Goal: Use online tool/utility: Utilize a website feature to perform a specific function

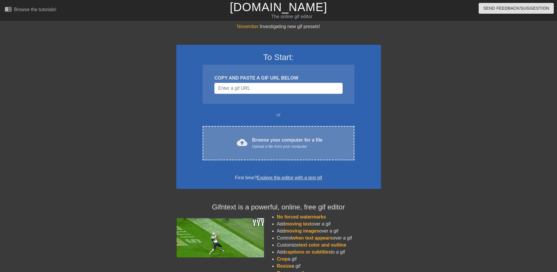
click at [281, 132] on div "cloud_upload Browse your computer for a file Upload a file from your computer C…" at bounding box center [278, 143] width 151 height 34
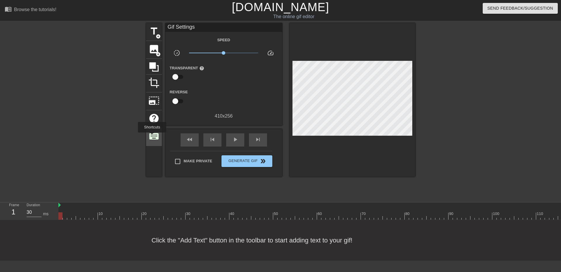
click at [152, 136] on span "keyboard" at bounding box center [153, 136] width 11 height 11
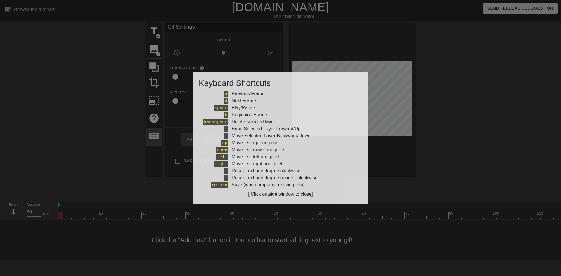
click at [152, 136] on div at bounding box center [280, 138] width 561 height 276
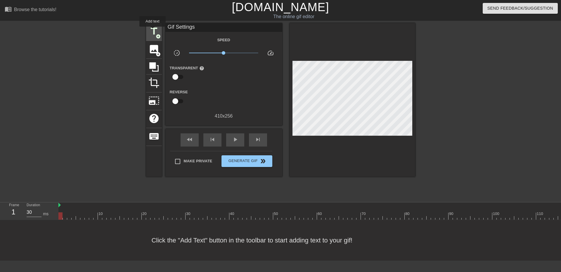
click at [153, 31] on span "title" at bounding box center [153, 31] width 11 height 11
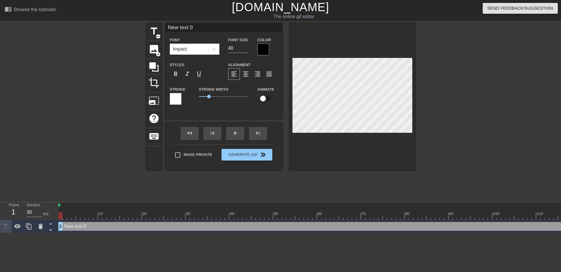
drag, startPoint x: 185, startPoint y: 27, endPoint x: 171, endPoint y: 26, distance: 13.8
click at [171, 26] on input "New text 0" at bounding box center [223, 27] width 117 height 9
click at [172, 26] on input "New text 0" at bounding box center [223, 27] width 117 height 9
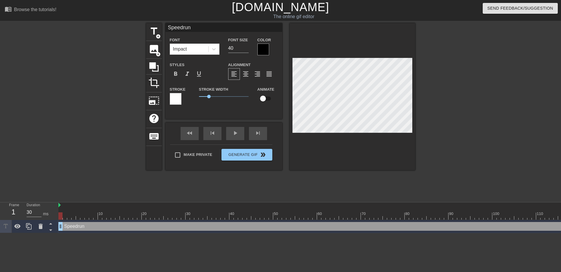
type input "Speedrun"
click at [263, 54] on div at bounding box center [263, 50] width 12 height 12
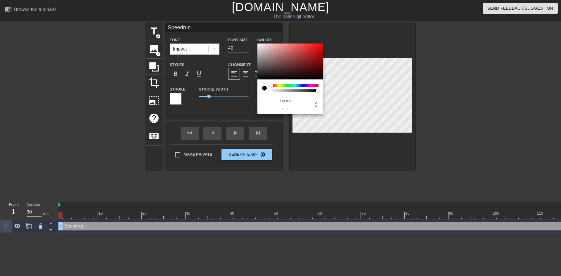
type input "0"
drag, startPoint x: 297, startPoint y: 91, endPoint x: 225, endPoint y: 91, distance: 71.9
click at [225, 91] on div "0 r 0 g 0 b 0 a" at bounding box center [280, 138] width 561 height 276
type input "1"
click at [319, 91] on div at bounding box center [320, 91] width 4 height 4
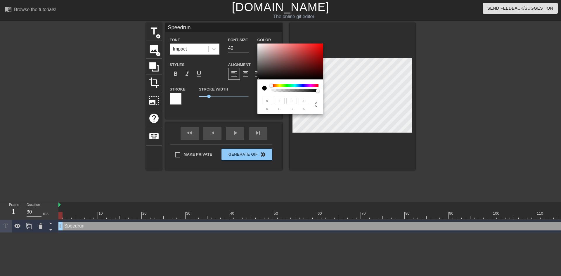
type input "108"
type input "93"
type input "126"
type input "111"
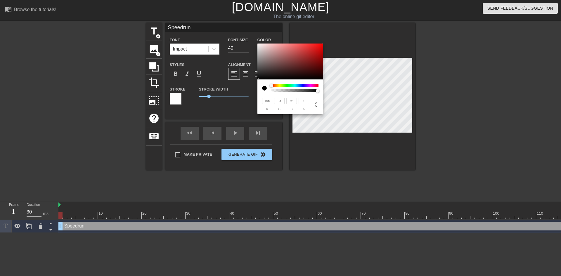
type input "111"
type input "255"
type input "242"
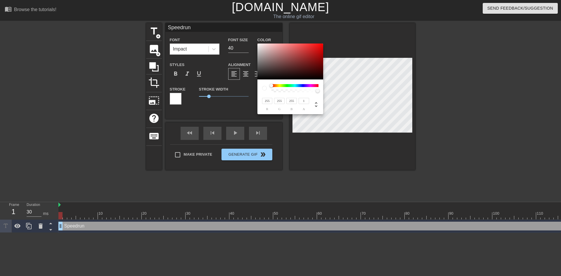
type input "242"
type input "172"
type input "169"
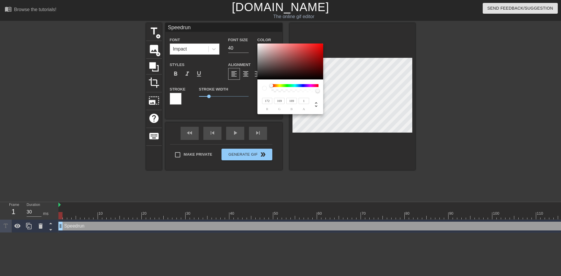
type input "174"
type input "171"
type input "205"
type input "198"
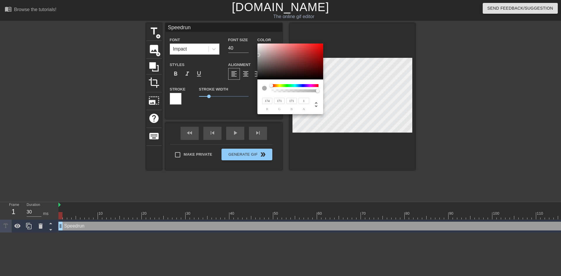
type input "198"
type input "213"
type input "205"
type input "219"
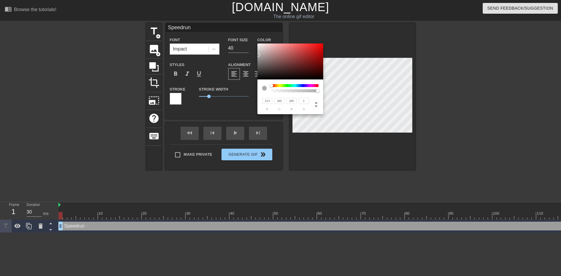
type input "211"
type input "221"
type input "212"
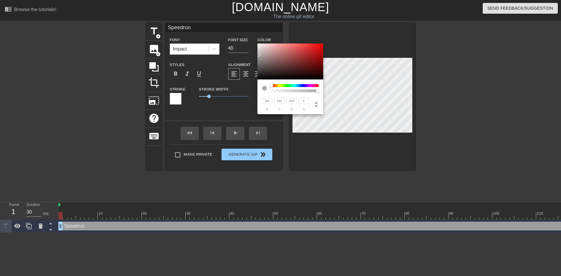
type input "223"
type input "214"
type input "246"
type input "235"
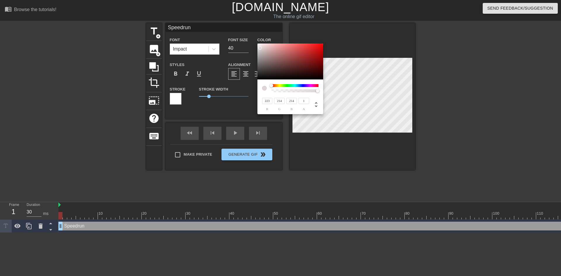
type input "235"
type input "254"
type input "243"
type input "255"
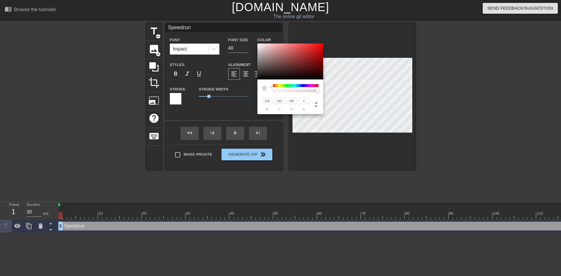
type input "245"
type input "249"
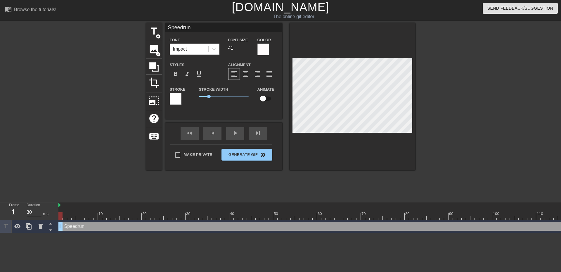
click at [245, 48] on input "41" at bounding box center [238, 48] width 20 height 9
click at [245, 48] on input "42" at bounding box center [238, 48] width 20 height 9
click at [245, 48] on input "43" at bounding box center [238, 48] width 20 height 9
click at [245, 48] on input "44" at bounding box center [238, 48] width 20 height 9
type input "45"
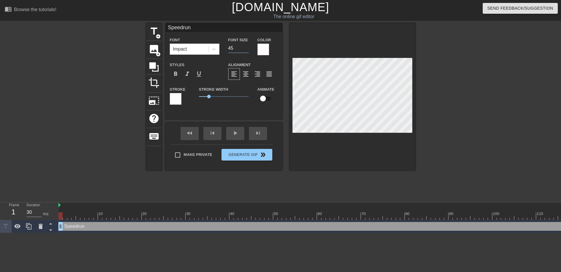
click at [245, 48] on input "45" at bounding box center [238, 48] width 20 height 9
drag, startPoint x: 211, startPoint y: 97, endPoint x: 98, endPoint y: 97, distance: 112.2
click at [98, 97] on div "title add_circle image add_circle crop photo_size_select_large help keyboard Sp…" at bounding box center [280, 110] width 561 height 175
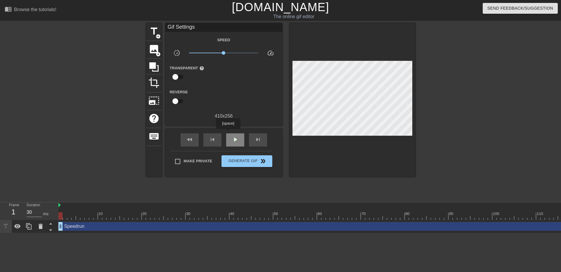
click at [228, 133] on div "play_arrow" at bounding box center [235, 139] width 18 height 13
click at [156, 36] on span "add_circle" at bounding box center [158, 36] width 5 height 5
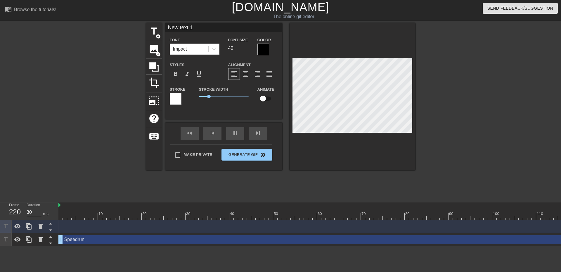
type input "Newtext 1"
type textarea "Newtext 1"
click at [323, 194] on div "title add_circle image add_circle crop photo_size_select_large help keyboard Ne…" at bounding box center [280, 110] width 269 height 175
click at [471, 117] on div at bounding box center [466, 110] width 88 height 175
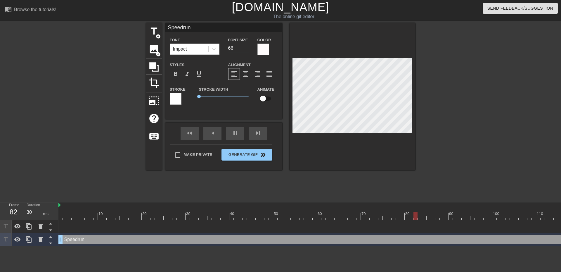
click at [246, 46] on input "66" at bounding box center [238, 48] width 20 height 9
type input "73"
click at [246, 46] on input "73" at bounding box center [238, 48] width 20 height 9
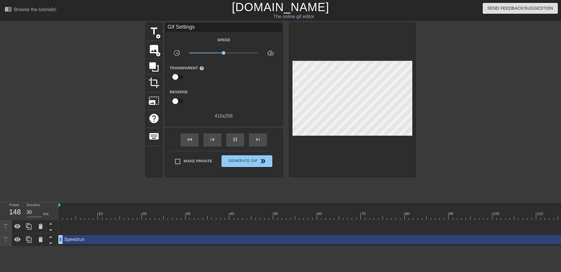
click at [534, 108] on div "title add_circle image add_circle crop photo_size_select_large help keyboard Gi…" at bounding box center [280, 110] width 561 height 175
click at [260, 162] on span "double_arrow" at bounding box center [262, 161] width 7 height 7
